Goal: Book appointment/travel/reservation

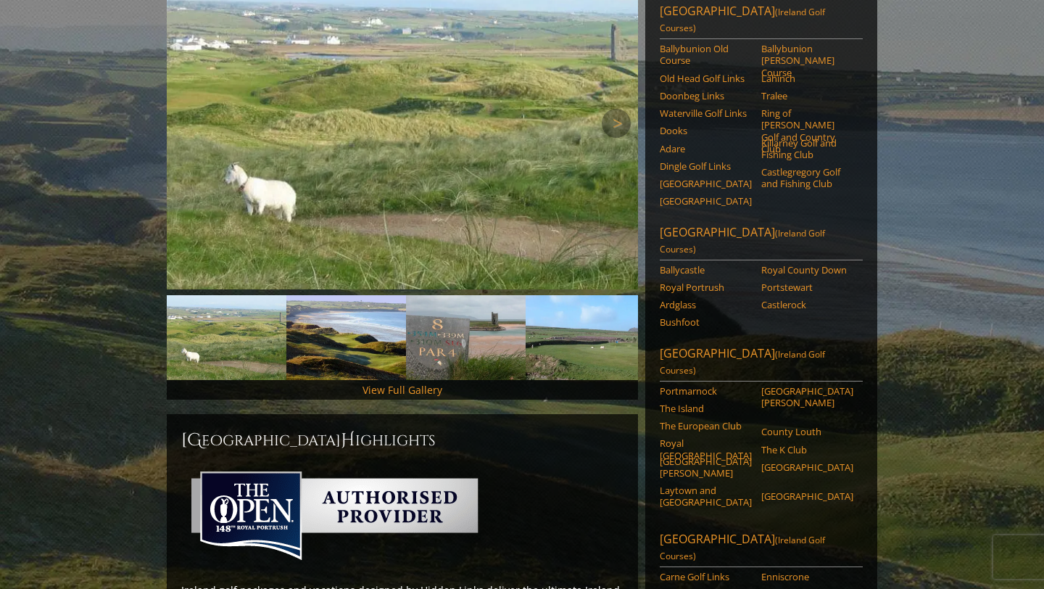
scroll to position [106, 0]
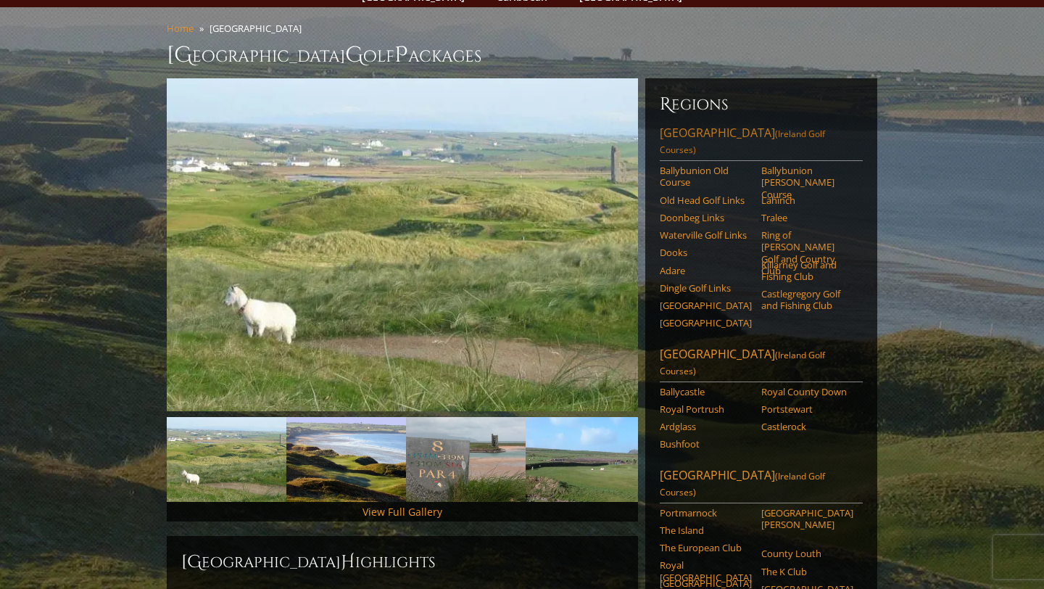
click at [814, 128] on span "(Ireland Golf Courses)" at bounding box center [742, 142] width 165 height 28
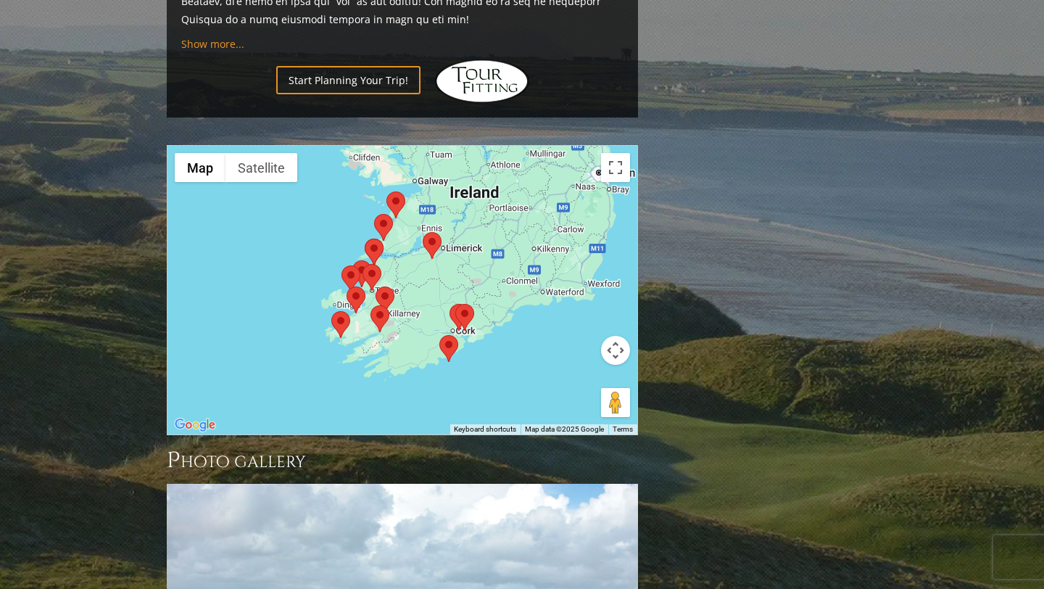
scroll to position [1448, 0]
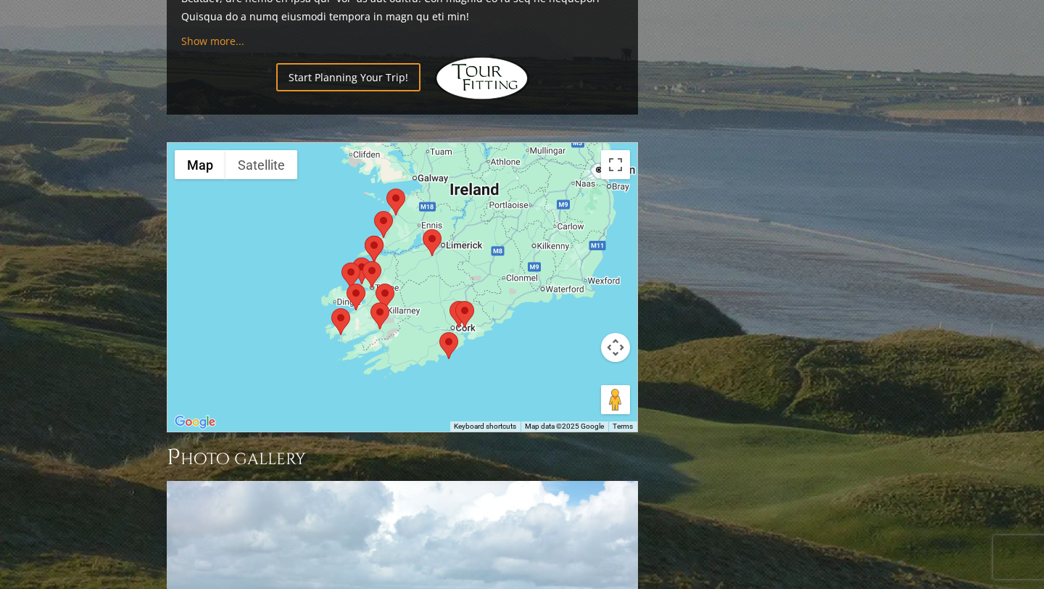
click at [456, 301] on area at bounding box center [456, 301] width 0 height 0
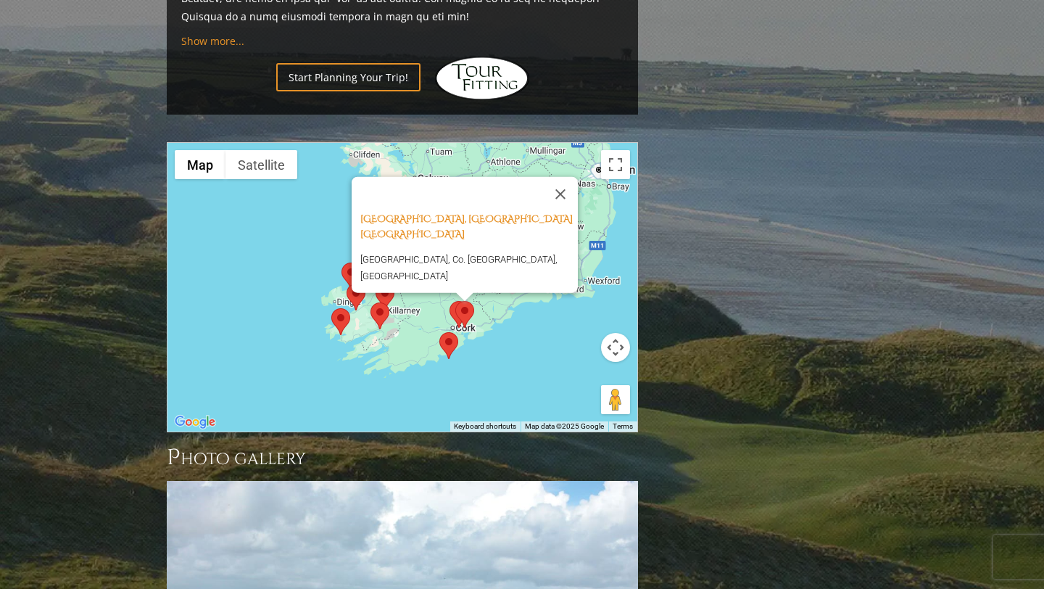
click at [450, 301] on area at bounding box center [450, 301] width 0 height 0
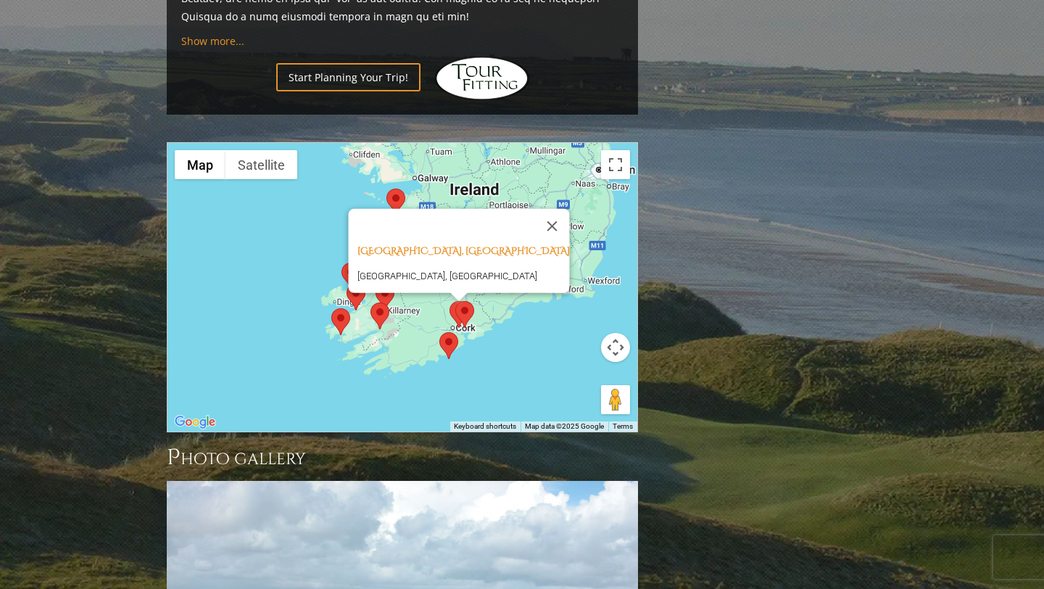
click at [440, 332] on area at bounding box center [440, 332] width 0 height 0
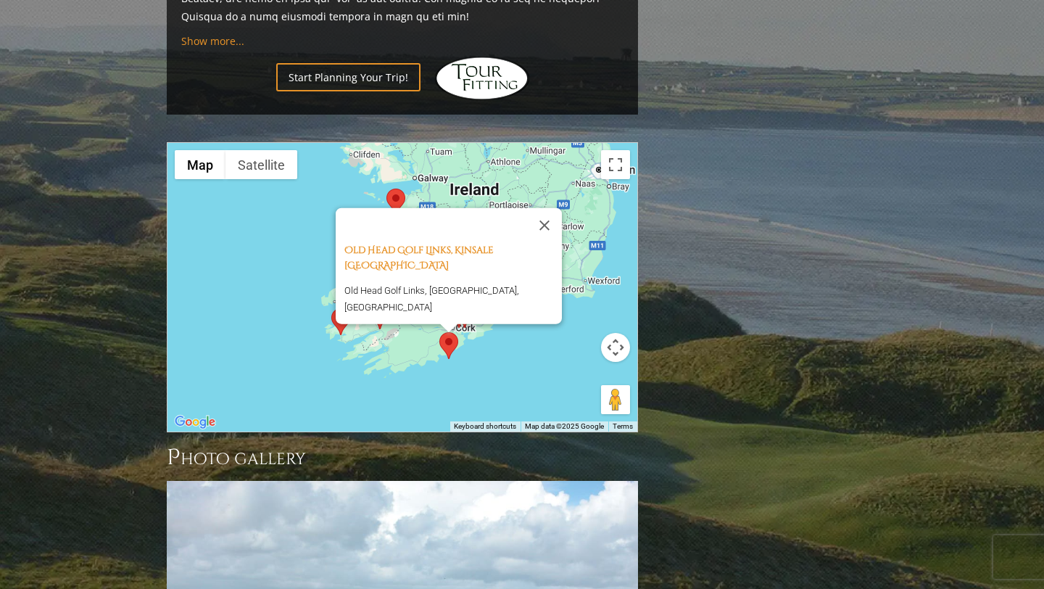
click at [510, 300] on div "Old Head Golf Links, Kinsale Ireland Old Head Golf Links, Kinsale, Ireland" at bounding box center [403, 287] width 470 height 289
